Goal: Purchase product/service

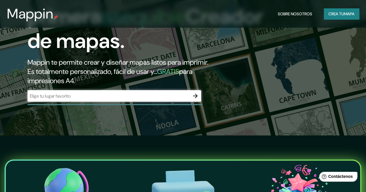
scroll to position [58, 0]
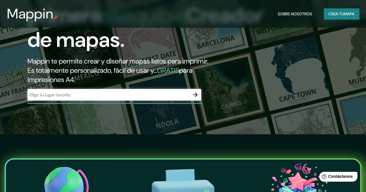
drag, startPoint x: 173, startPoint y: 110, endPoint x: 175, endPoint y: 108, distance: 3.4
click at [175, 102] on div "​" at bounding box center [113, 95] width 173 height 13
click at [194, 98] on icon "button" at bounding box center [195, 94] width 7 height 7
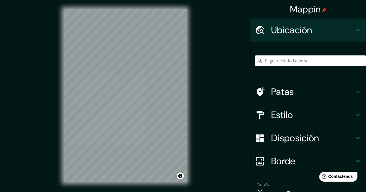
click at [290, 25] on font "Ubicación" at bounding box center [291, 30] width 41 height 12
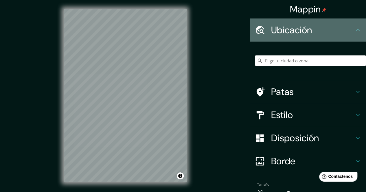
click at [299, 33] on font "Ubicación" at bounding box center [291, 30] width 41 height 12
click at [354, 31] on icon at bounding box center [357, 30] width 7 height 7
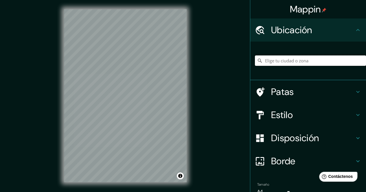
click at [321, 59] on input "Elige tu ciudad o zona" at bounding box center [310, 61] width 111 height 10
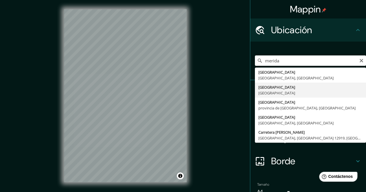
type input "[GEOGRAPHIC_DATA], [GEOGRAPHIC_DATA], [GEOGRAPHIC_DATA]"
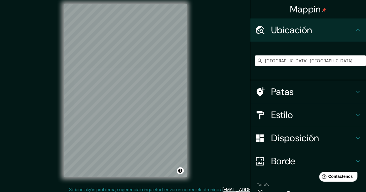
scroll to position [5, 0]
click at [354, 93] on icon at bounding box center [357, 91] width 7 height 7
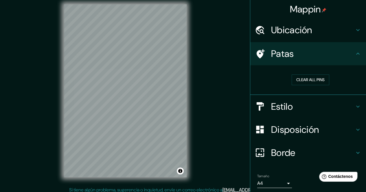
click at [356, 106] on icon at bounding box center [357, 107] width 3 height 2
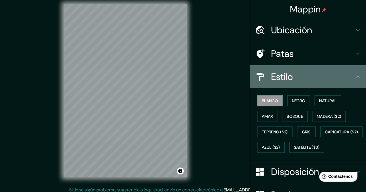
click at [350, 72] on div "Estilo" at bounding box center [308, 76] width 116 height 23
click at [357, 78] on div "Estilo" at bounding box center [308, 76] width 116 height 23
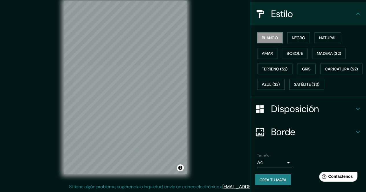
scroll to position [8, 0]
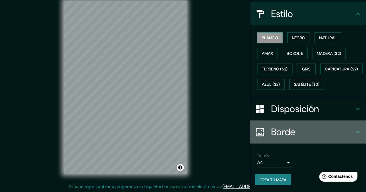
click at [354, 132] on icon at bounding box center [357, 132] width 7 height 7
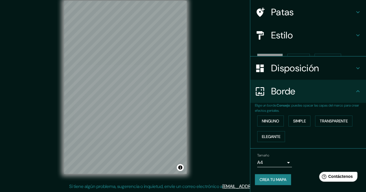
scroll to position [32, 0]
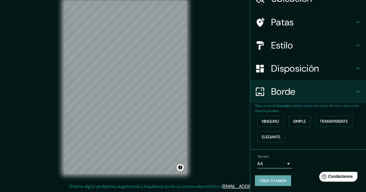
click at [275, 178] on font "Crea tu mapa" at bounding box center [272, 180] width 27 height 5
